Goal: Transaction & Acquisition: Purchase product/service

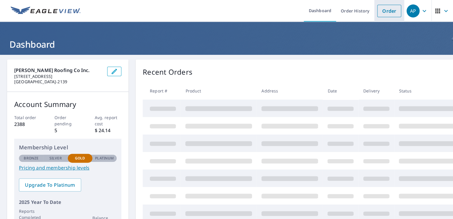
click at [385, 12] on link "Order" at bounding box center [389, 11] width 24 height 12
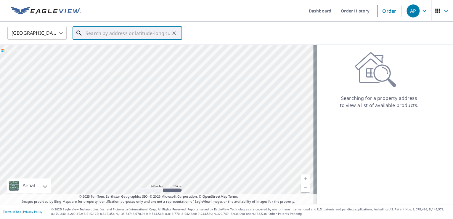
click at [110, 33] on input "text" at bounding box center [128, 33] width 84 height 17
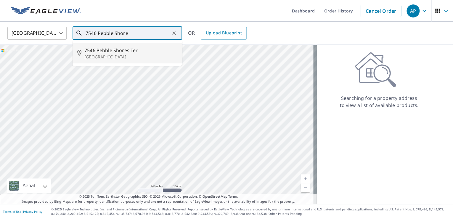
click at [108, 49] on span "7546 Pebble Shores Ter" at bounding box center [130, 50] width 93 height 7
type input "[STREET_ADDRESS]"
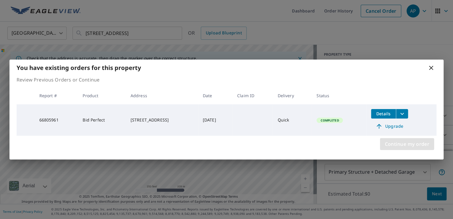
click at [405, 143] on span "Continue my order" at bounding box center [407, 144] width 45 height 8
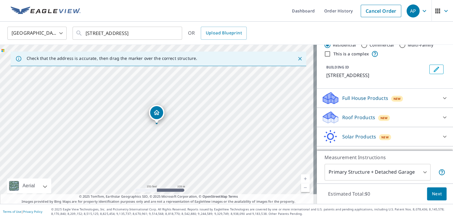
scroll to position [39, 0]
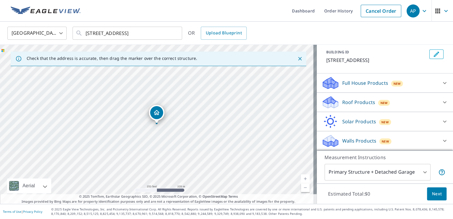
click at [394, 100] on div "Roof Products New" at bounding box center [380, 102] width 116 height 14
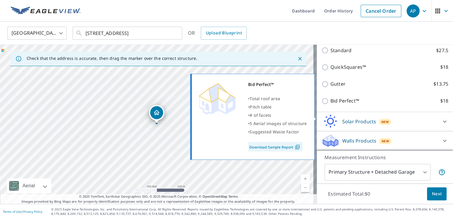
scroll to position [122, 0]
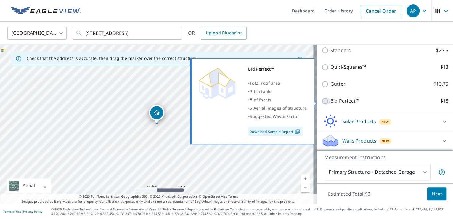
click at [322, 99] on input "Bid Perfect™ $18" at bounding box center [326, 100] width 9 height 7
checkbox input "true"
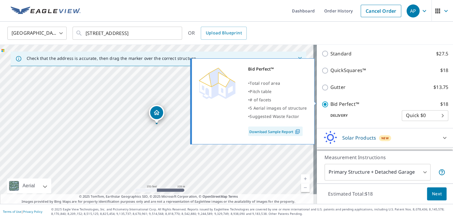
scroll to position [132, 0]
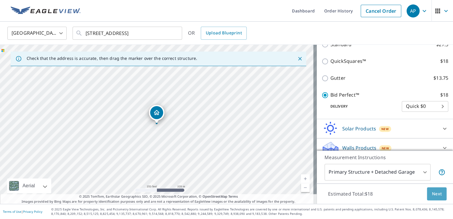
click at [433, 193] on span "Next" at bounding box center [437, 193] width 10 height 7
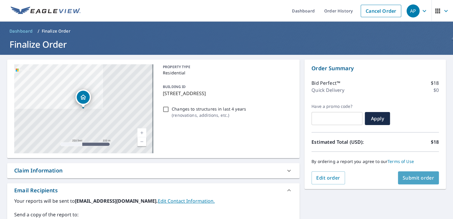
click at [413, 177] on span "Submit order" at bounding box center [419, 178] width 32 height 7
checkbox input "true"
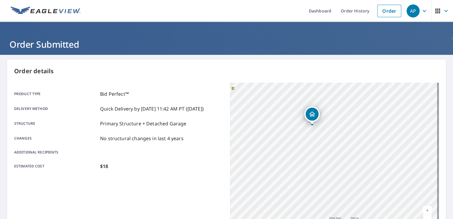
click at [142, 51] on header "Order Submitted" at bounding box center [226, 38] width 453 height 33
